Goal: Check status: Check status

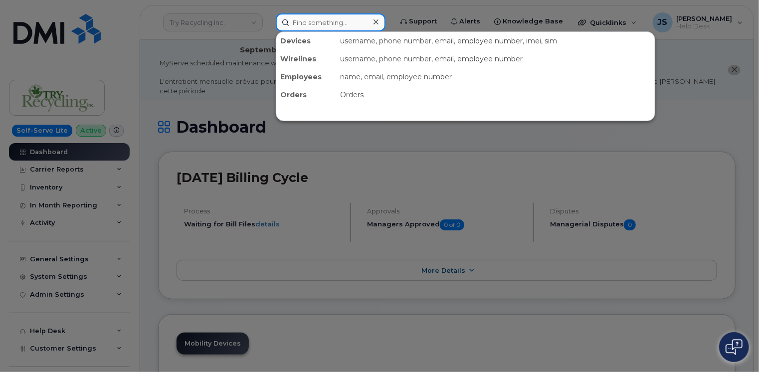
paste input "299826"
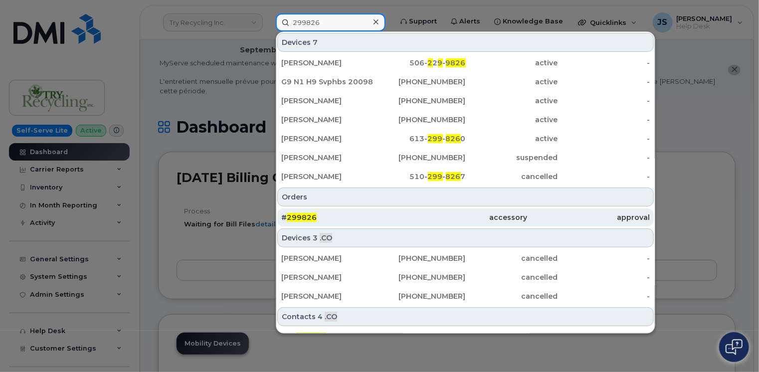
type input "299826"
click at [409, 214] on div "accessory" at bounding box center [465, 217] width 123 height 10
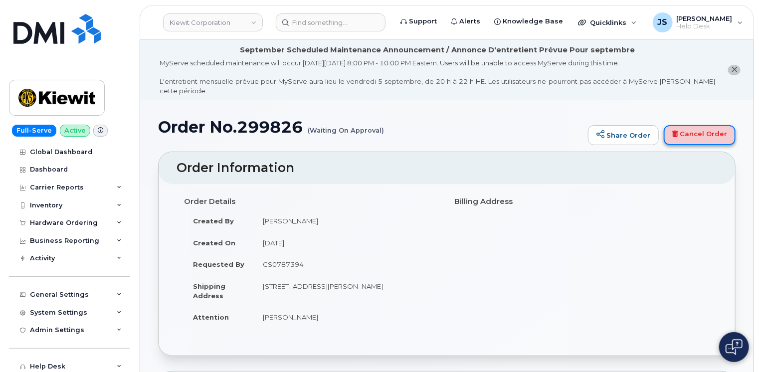
click at [710, 125] on link "Cancel Order" at bounding box center [700, 135] width 72 height 20
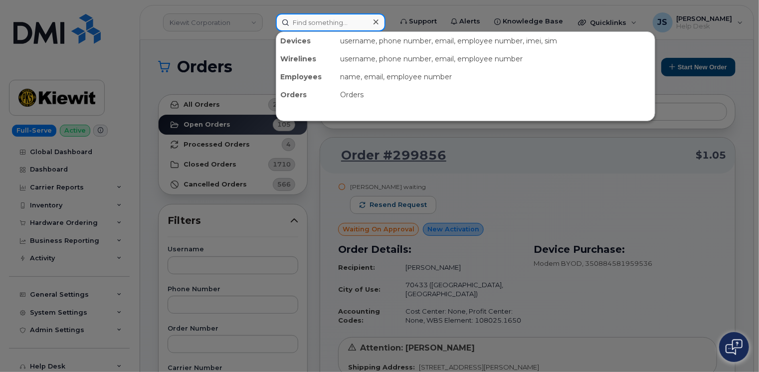
paste input "298394"
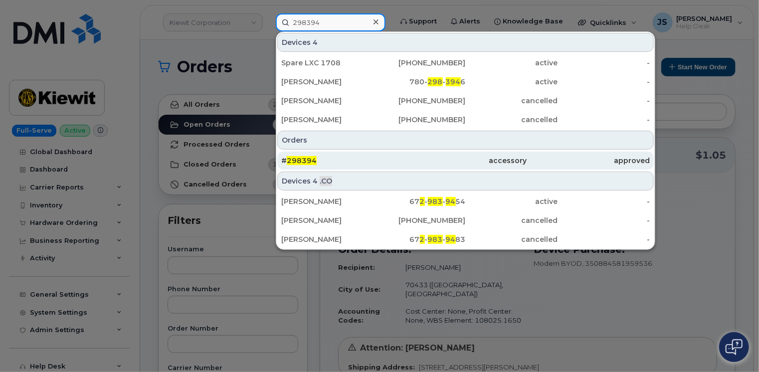
type input "298394"
click at [338, 161] on div "# 298394" at bounding box center [342, 161] width 123 height 10
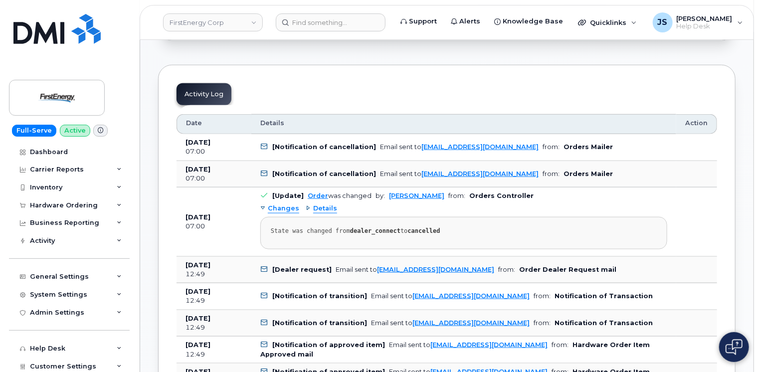
scroll to position [499, 0]
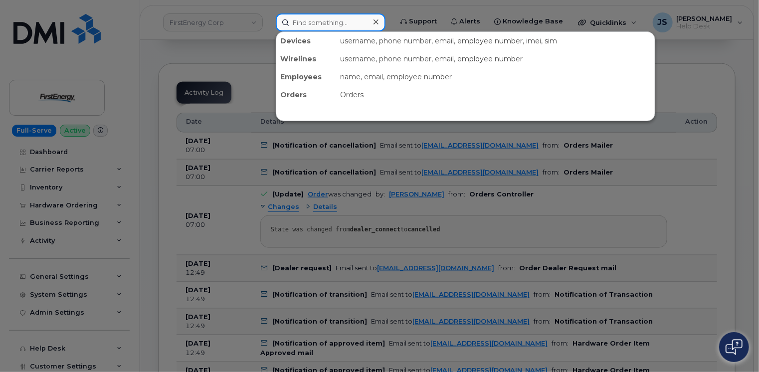
paste input "(878) 645-2690"
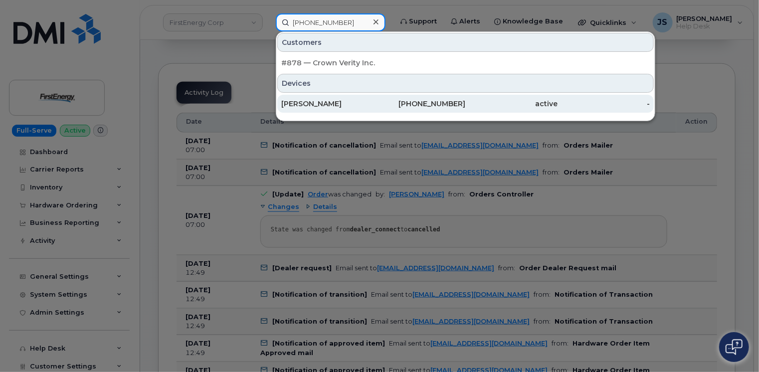
type input "(878) 645-2690"
click at [312, 107] on div "JAMES A MEADE" at bounding box center [327, 104] width 92 height 10
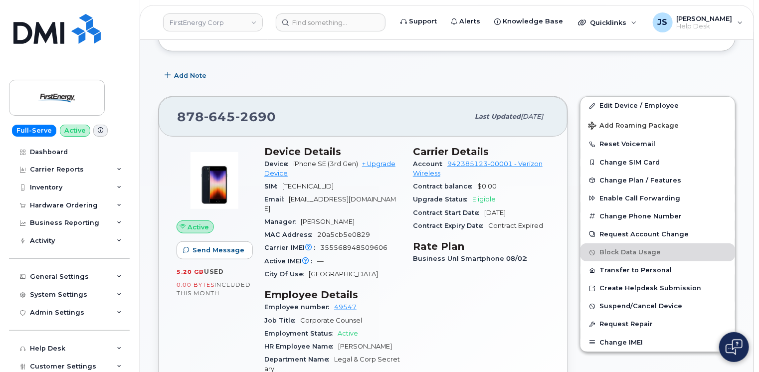
scroll to position [190, 0]
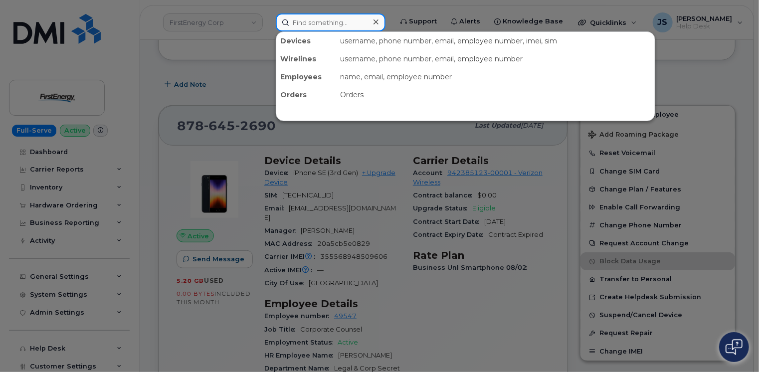
paste input "877.772.7707"
type input "877.772.7707"
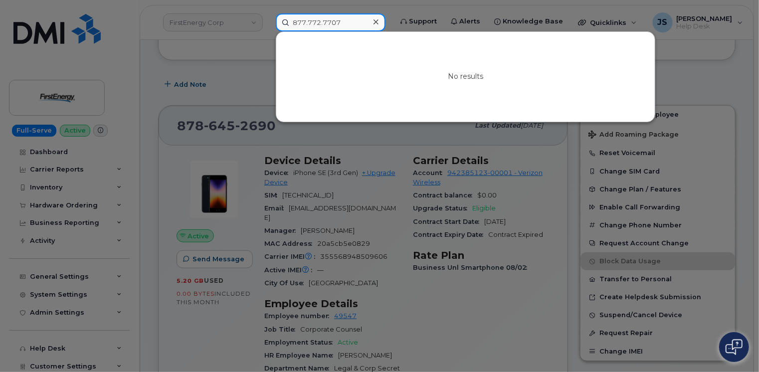
click at [344, 25] on input "877.772.7707" at bounding box center [331, 22] width 110 height 18
paste input "661.619.8646"
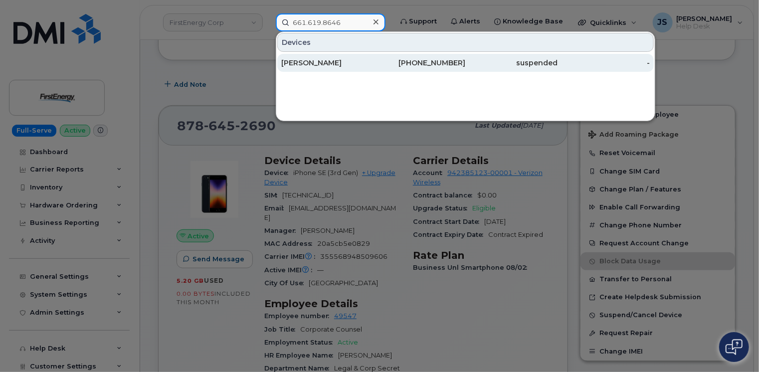
type input "661.619.8646"
click at [329, 62] on div "[PERSON_NAME]" at bounding box center [327, 63] width 92 height 10
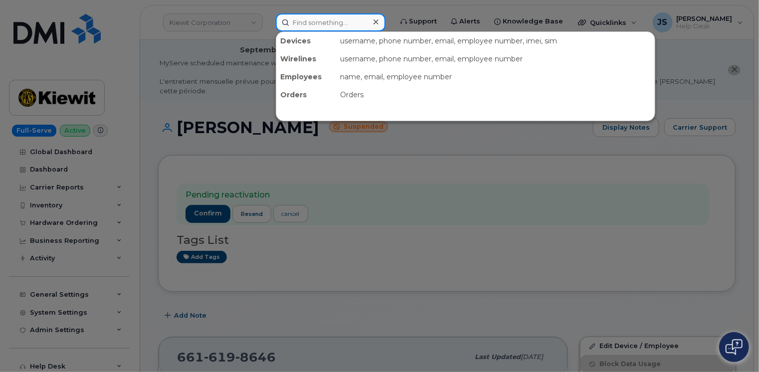
paste input "297577"
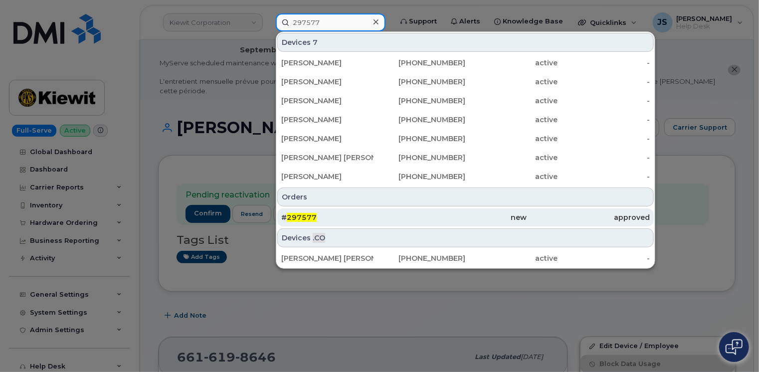
type input "297577"
drag, startPoint x: 342, startPoint y: 217, endPoint x: 345, endPoint y: 212, distance: 5.4
click at [342, 216] on div "# 297577" at bounding box center [342, 217] width 123 height 10
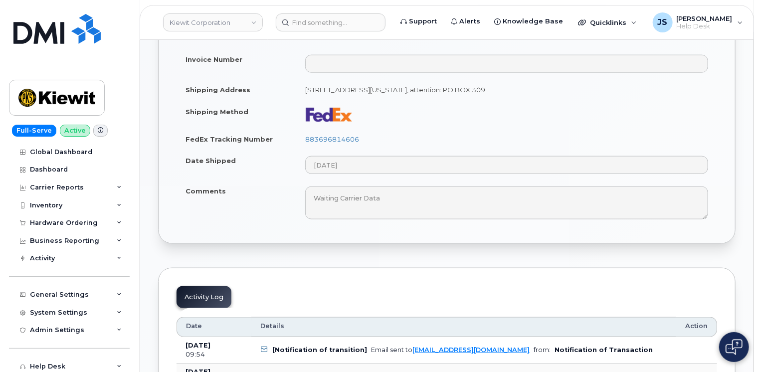
scroll to position [598, 0]
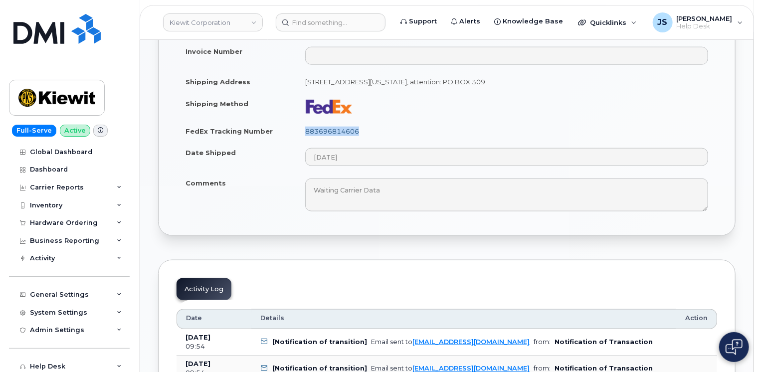
drag, startPoint x: 362, startPoint y: 111, endPoint x: 306, endPoint y: 111, distance: 55.8
click at [306, 120] on td "883696814606" at bounding box center [506, 131] width 421 height 22
copy link "883696814606"
click at [402, 120] on td "883696814606" at bounding box center [506, 131] width 421 height 22
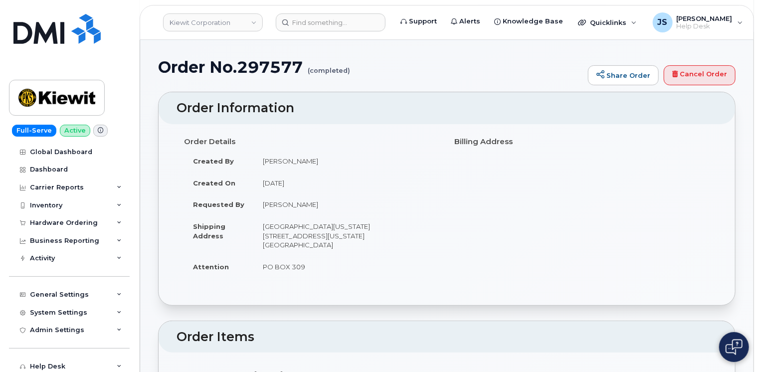
scroll to position [50, 0]
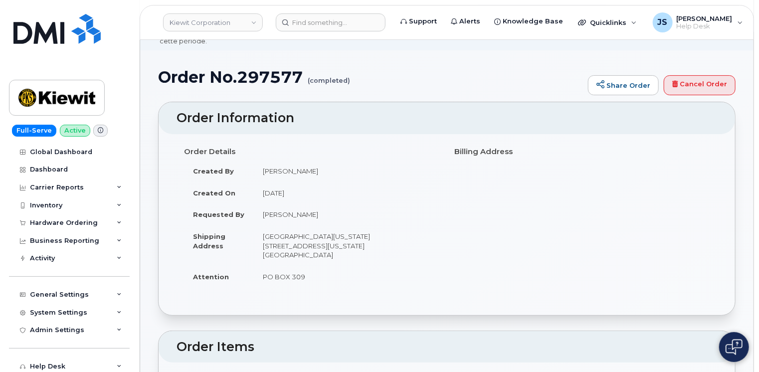
click at [297, 203] on td "[PERSON_NAME]" at bounding box center [346, 214] width 185 height 22
copy tbody "[PERSON_NAME]"
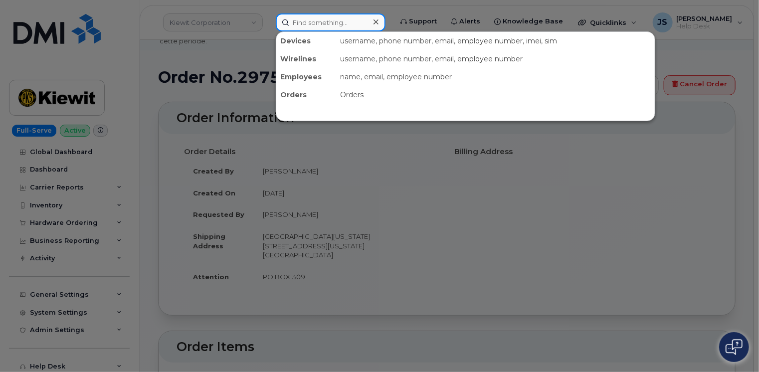
click at [327, 21] on input at bounding box center [331, 22] width 110 height 18
paste input "[PERSON_NAME]"
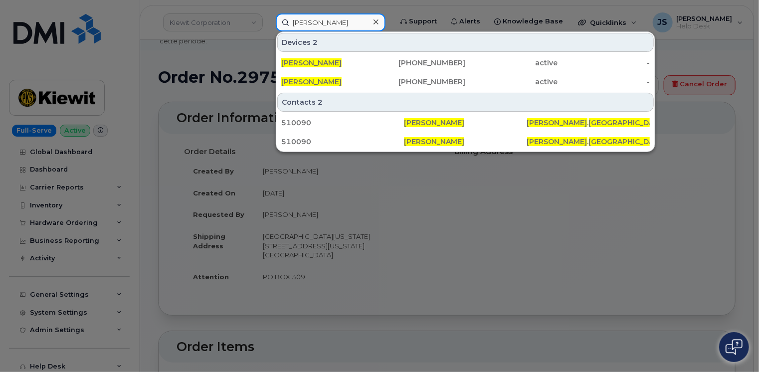
type input "[PERSON_NAME]"
